Goal: Browse casually

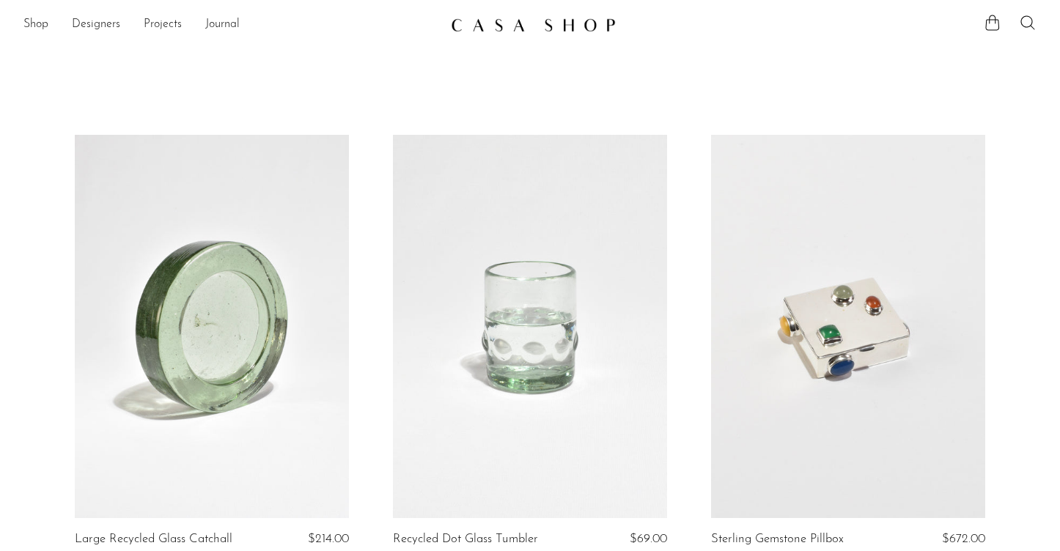
click at [239, 308] on link at bounding box center [212, 326] width 274 height 383
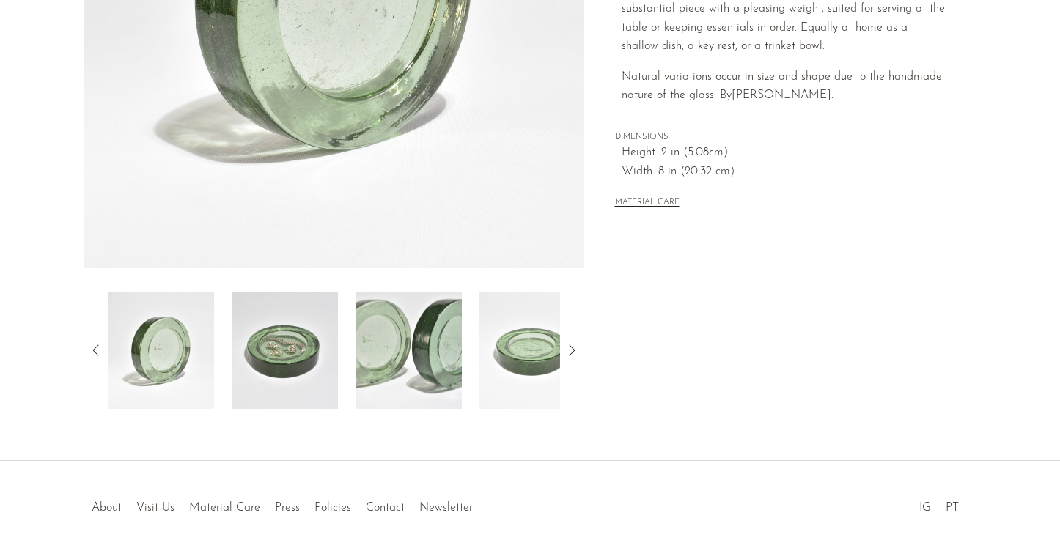
scroll to position [403, 0]
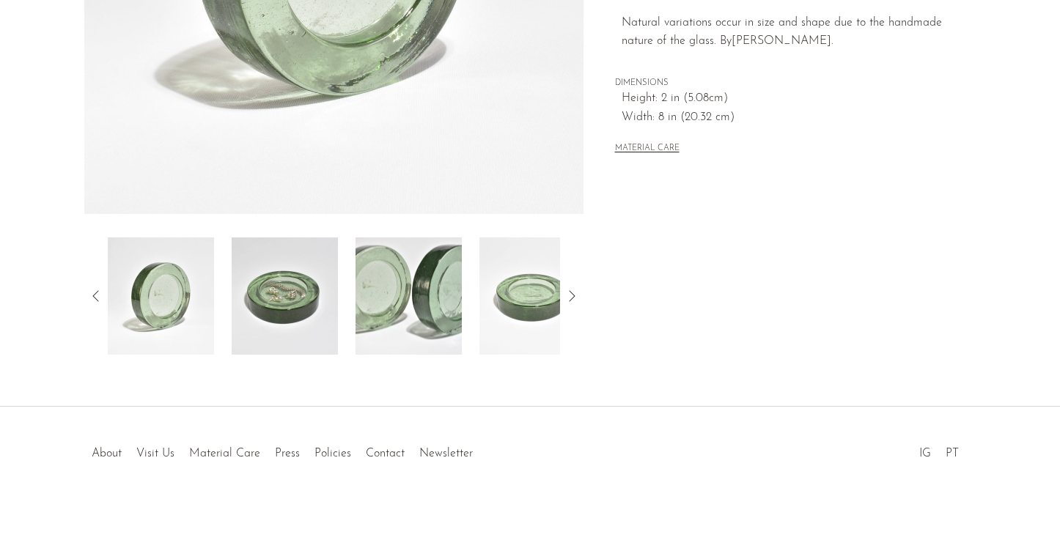
click at [261, 305] on img at bounding box center [285, 296] width 106 height 117
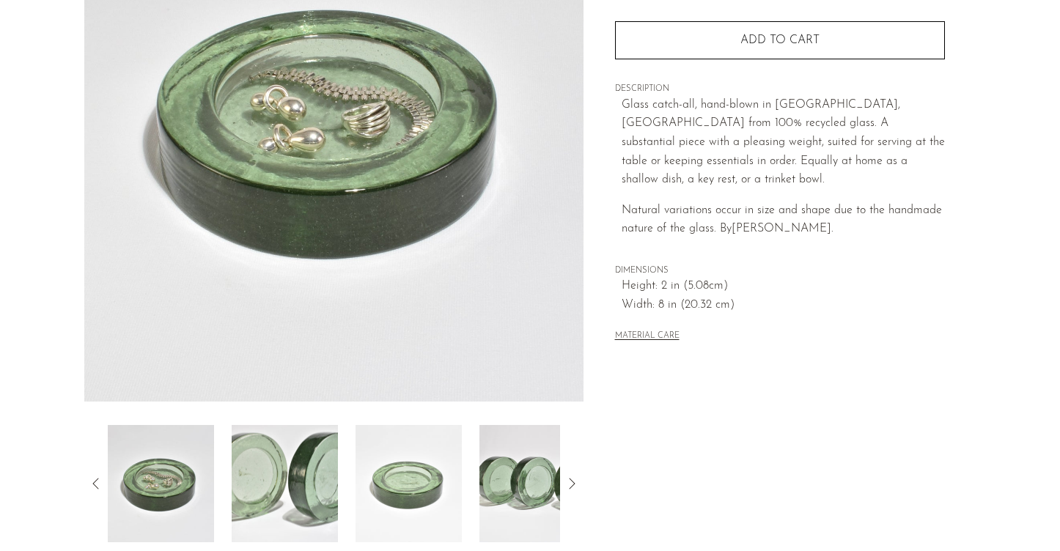
scroll to position [0, 0]
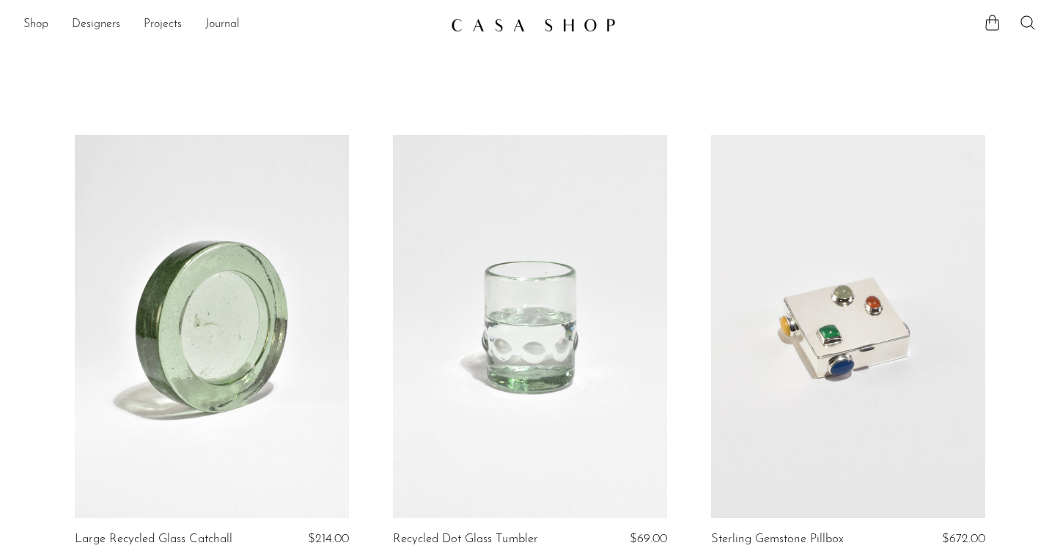
click at [843, 301] on link at bounding box center [848, 326] width 274 height 383
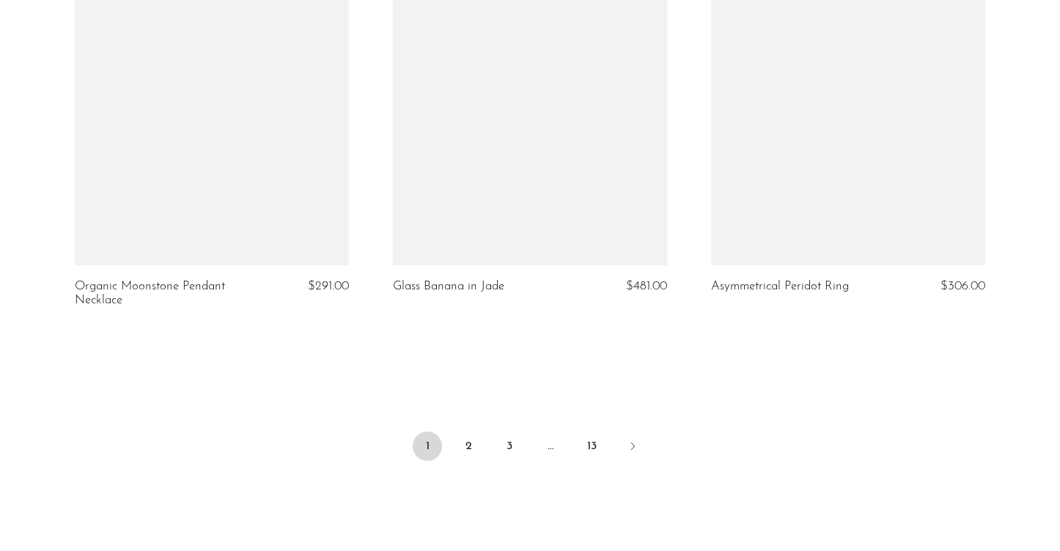
scroll to position [5347, 0]
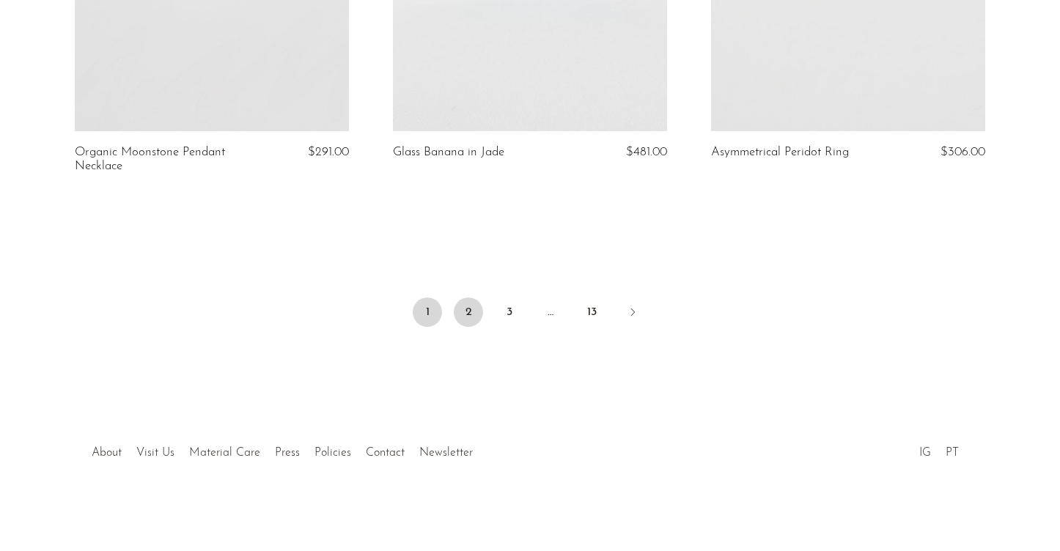
click at [468, 308] on link "2" at bounding box center [468, 312] width 29 height 29
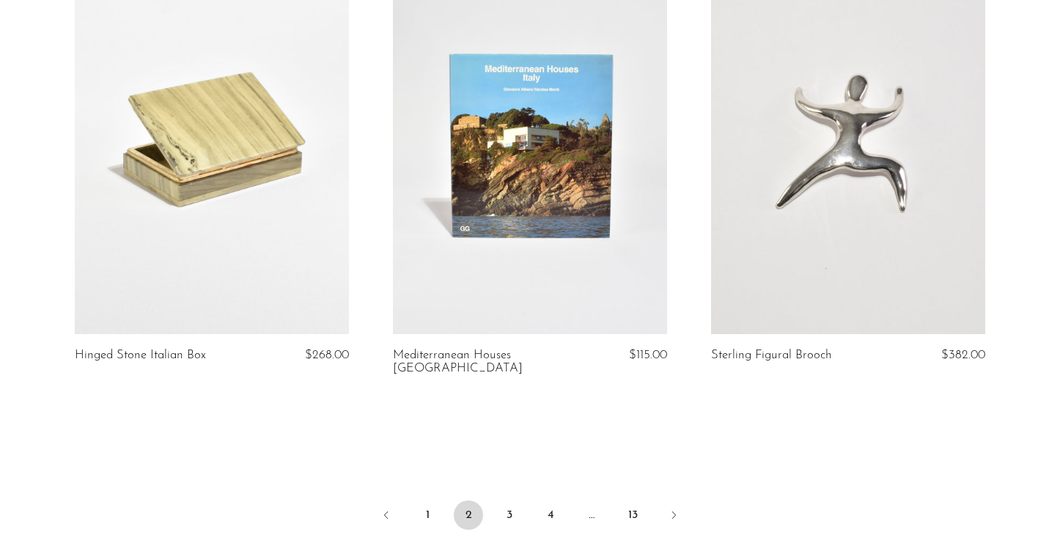
scroll to position [5333, 0]
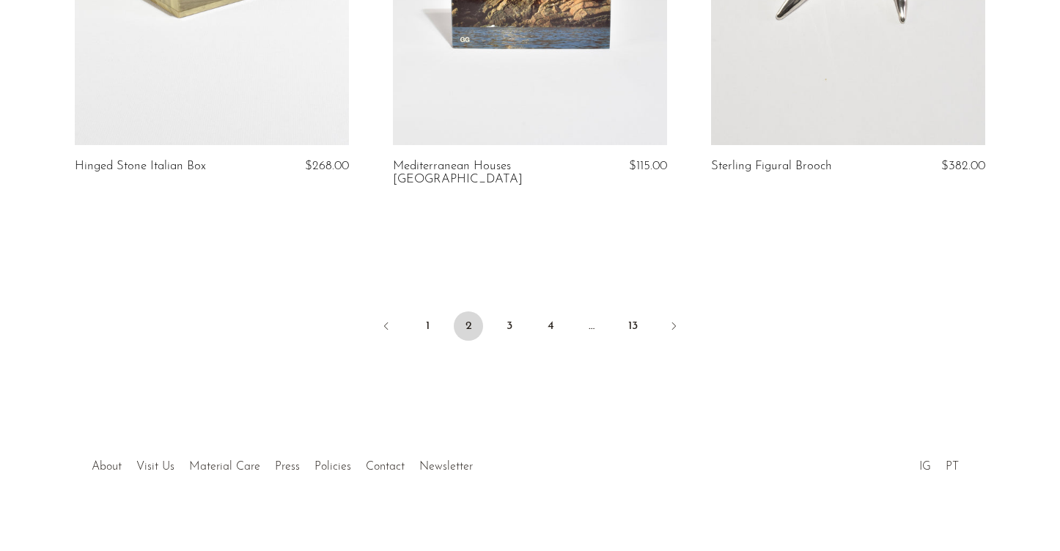
click at [519, 330] on li "3" at bounding box center [509, 328] width 29 height 32
click at [511, 312] on link "3" at bounding box center [509, 326] width 29 height 29
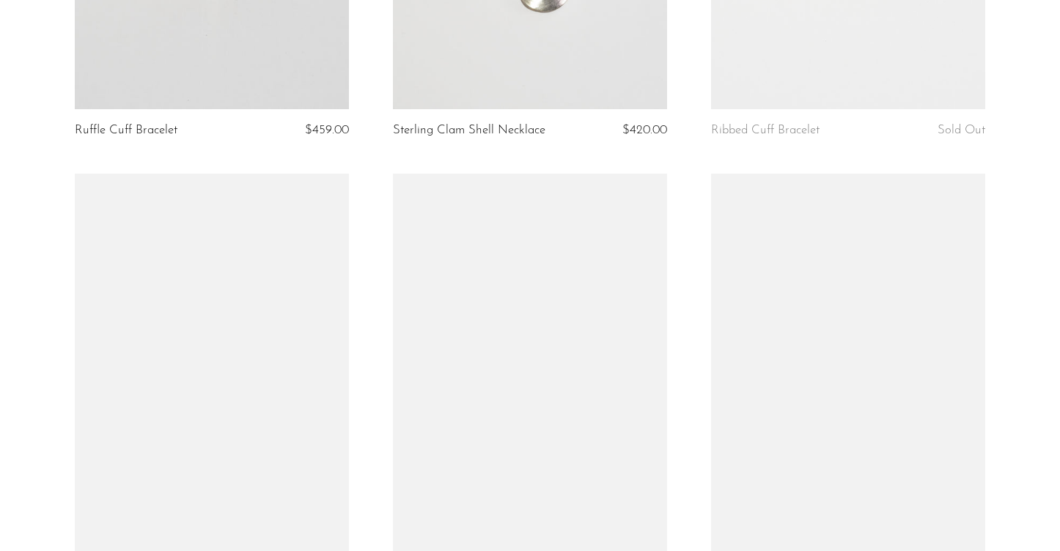
scroll to position [1020, 0]
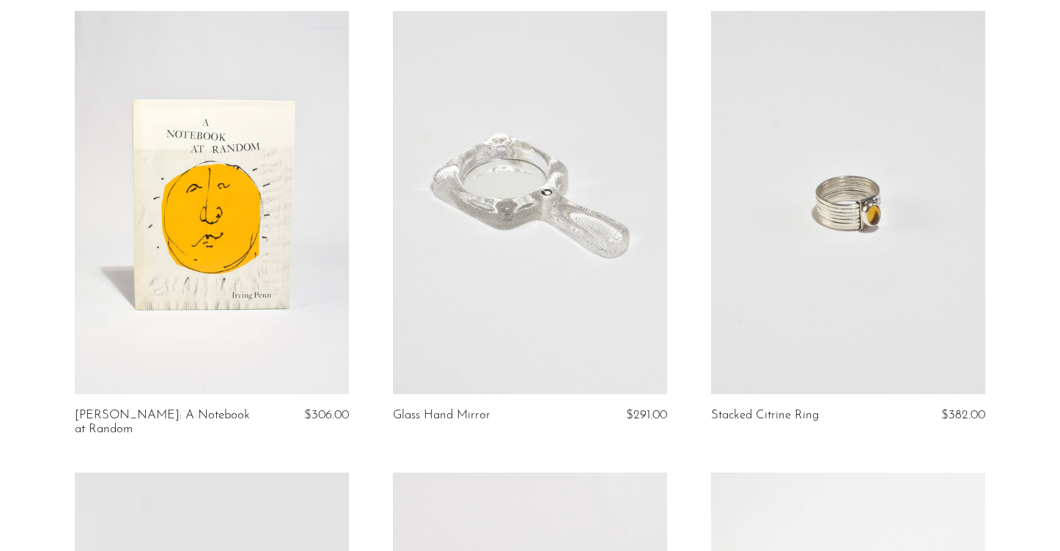
click at [509, 210] on link at bounding box center [530, 202] width 274 height 383
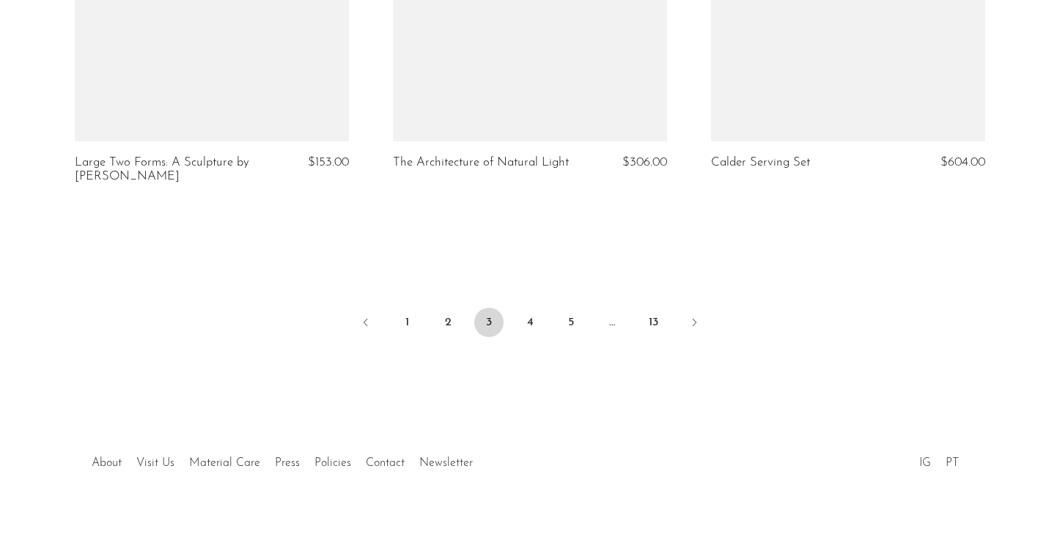
scroll to position [5360, 0]
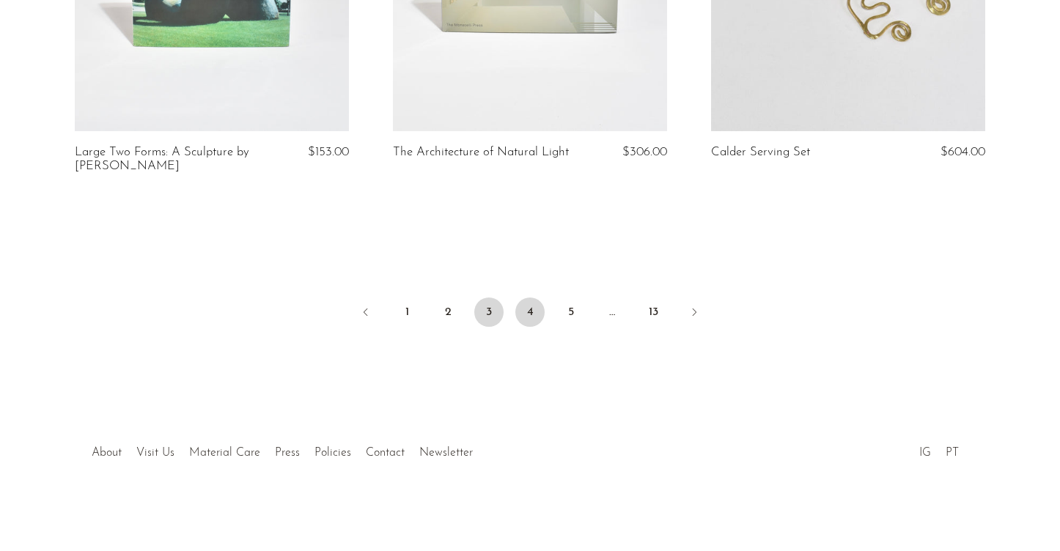
click at [532, 312] on link "4" at bounding box center [529, 312] width 29 height 29
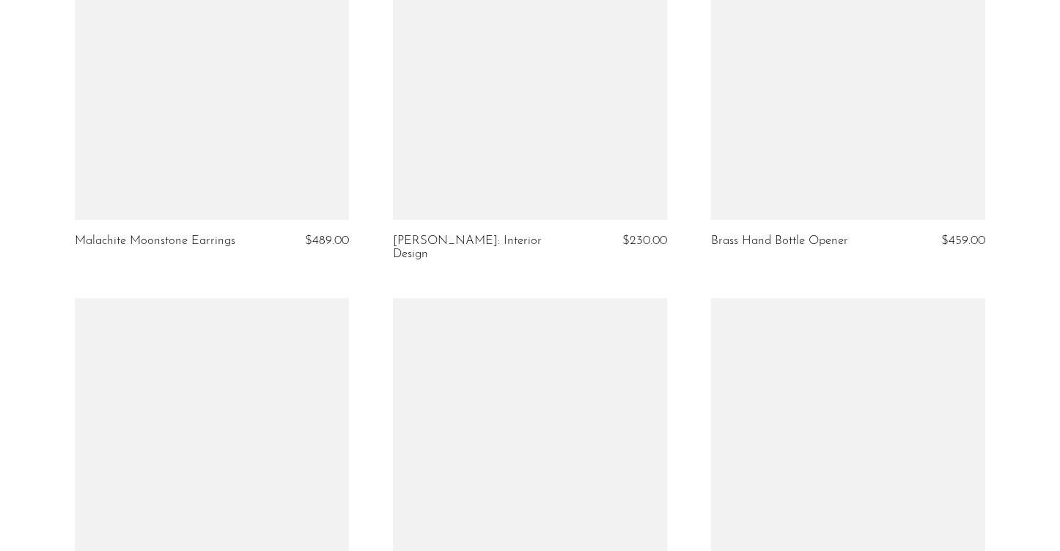
scroll to position [4449, 0]
